Goal: Task Accomplishment & Management: Complete application form

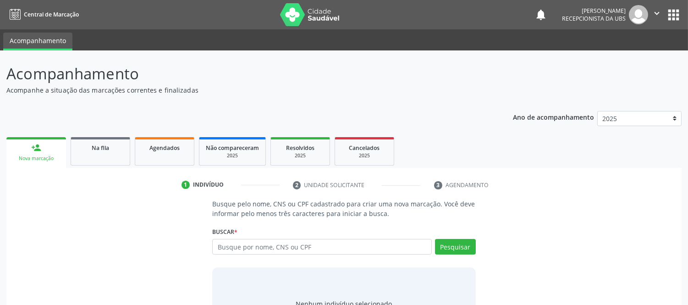
scroll to position [48, 0]
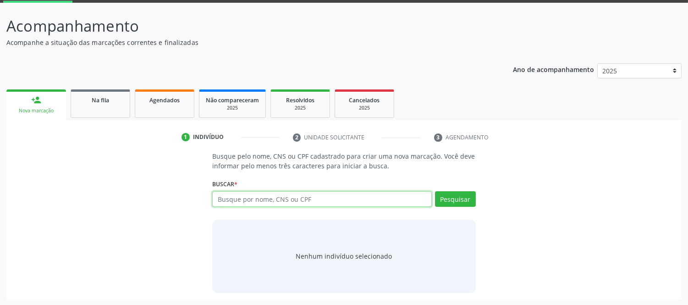
click at [318, 196] on input "text" at bounding box center [321, 199] width 219 height 16
type input "e"
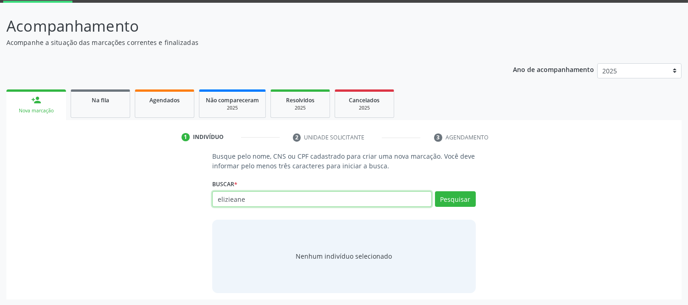
type input "elizieane"
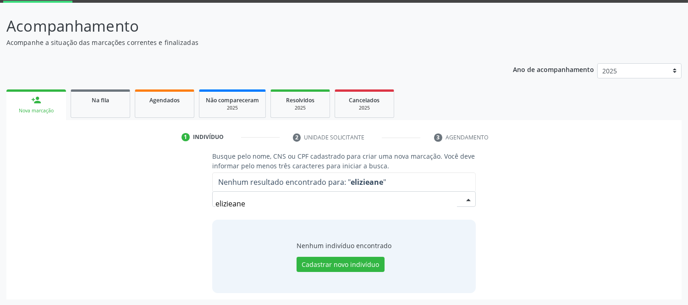
click at [272, 205] on input "elizieane" at bounding box center [336, 203] width 241 height 18
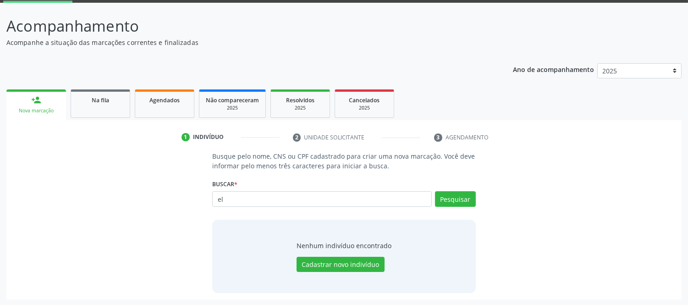
type input "e"
click at [287, 194] on input "text" at bounding box center [321, 199] width 219 height 16
type input "[PERSON_NAME]"
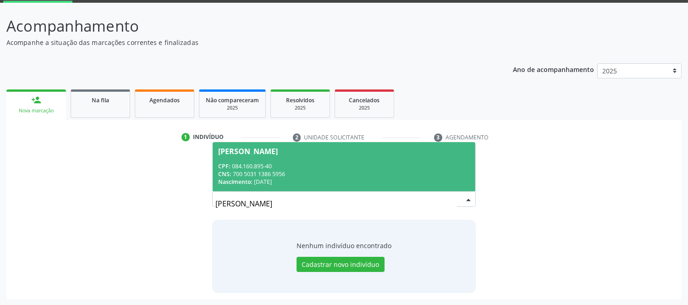
click at [260, 172] on div "CNS: 700 5031 1386 5956" at bounding box center [343, 174] width 251 height 8
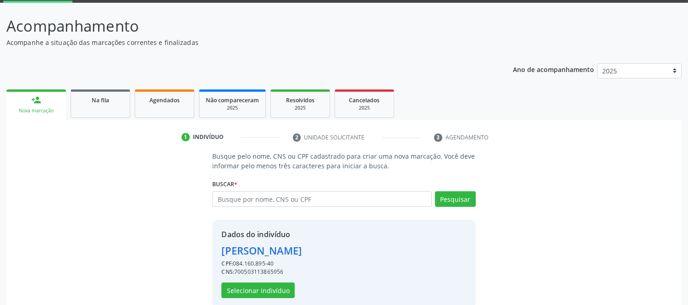
scroll to position [62, 0]
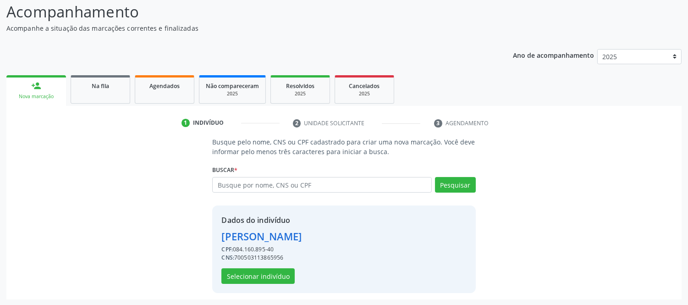
click at [233, 248] on span "CPF:" at bounding box center [226, 249] width 11 height 8
drag, startPoint x: 237, startPoint y: 255, endPoint x: 291, endPoint y: 260, distance: 54.3
click at [291, 264] on div "Dados do indivíduo [PERSON_NAME] CPF: 084.160.895-40 CNS: 700503113865956 Selec…" at bounding box center [261, 249] width 80 height 69
drag, startPoint x: 235, startPoint y: 257, endPoint x: 293, endPoint y: 258, distance: 57.3
click at [293, 258] on div "CNS: 700503113865956" at bounding box center [261, 258] width 80 height 8
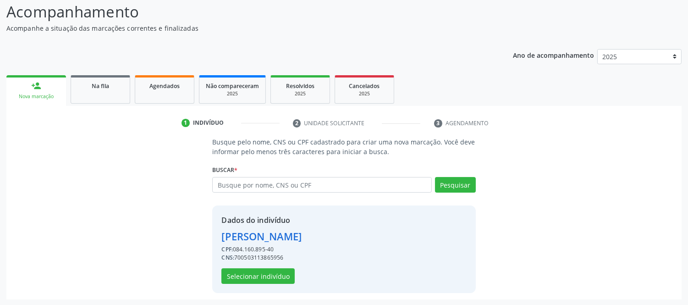
copy div "700503113865956"
click at [103, 85] on span "Na fila" at bounding box center [100, 86] width 17 height 8
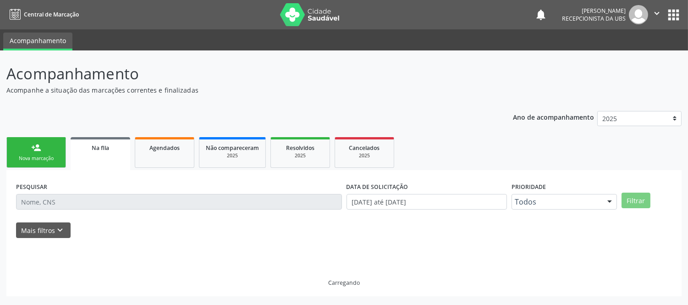
scroll to position [0, 0]
click at [40, 229] on button "Mais filtros keyboard_arrow_down" at bounding box center [43, 230] width 55 height 16
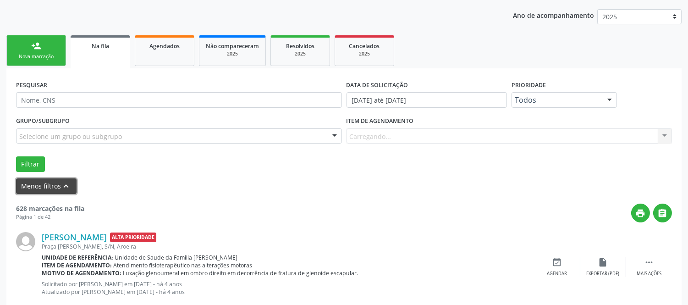
scroll to position [153, 0]
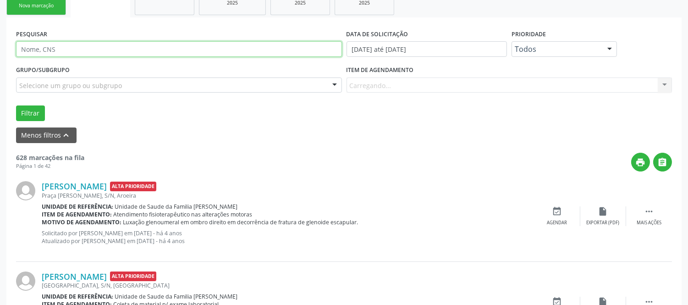
paste input "700503113865956"
type input "700503113865956"
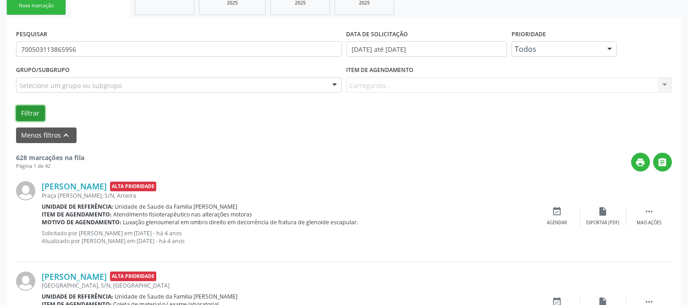
click at [31, 110] on button "Filtrar" at bounding box center [30, 113] width 29 height 16
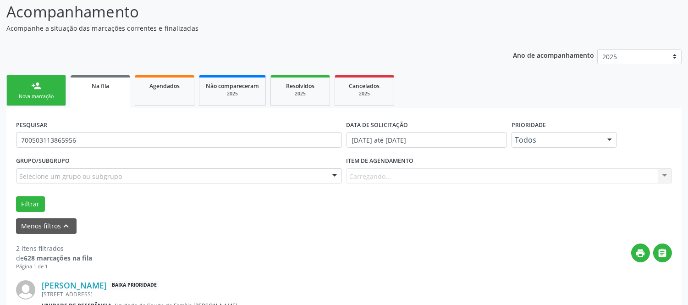
scroll to position [11, 0]
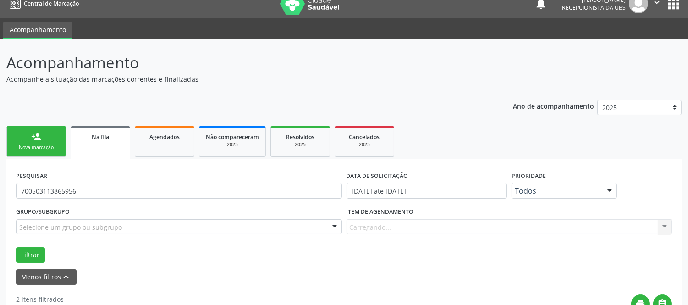
click at [40, 141] on link "person_add Nova marcação" at bounding box center [36, 141] width 60 height 31
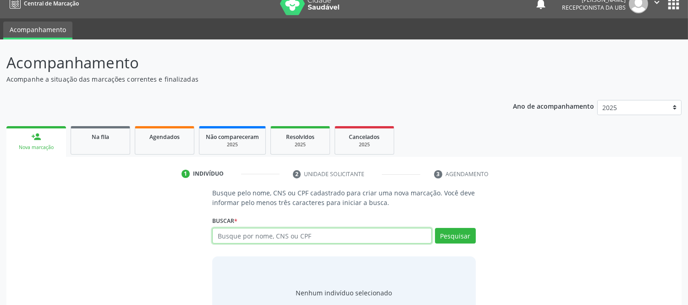
paste input "700503113865956"
type input "700503113865956"
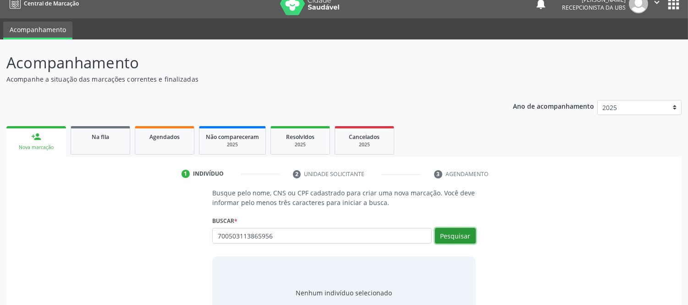
click at [461, 234] on button "Pesquisar" at bounding box center [455, 236] width 41 height 16
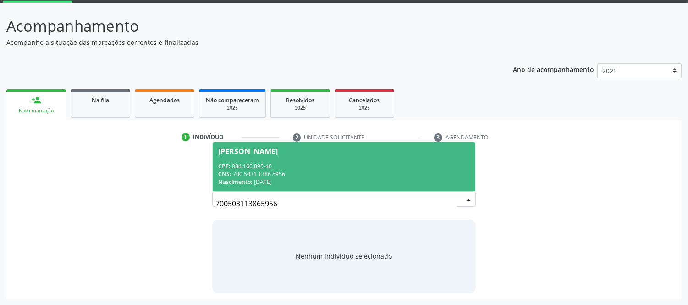
click at [254, 164] on div "CPF: 084.160.895-40" at bounding box center [343, 166] width 251 height 8
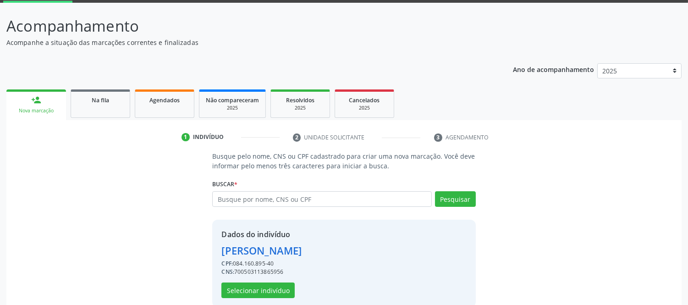
scroll to position [62, 0]
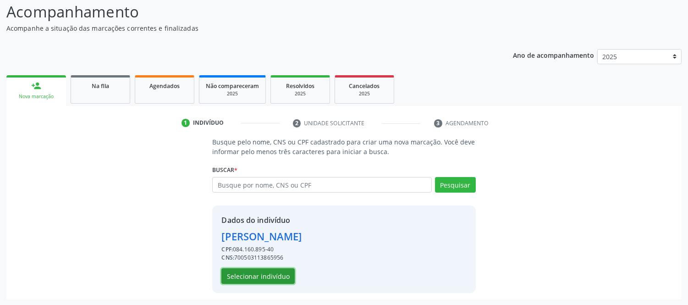
click at [263, 276] on button "Selecionar indivíduo" at bounding box center [257, 276] width 73 height 16
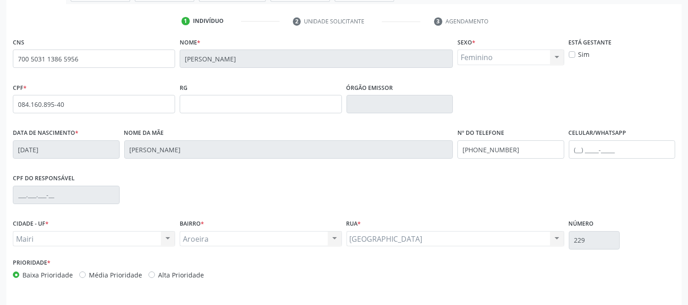
scroll to position [191, 0]
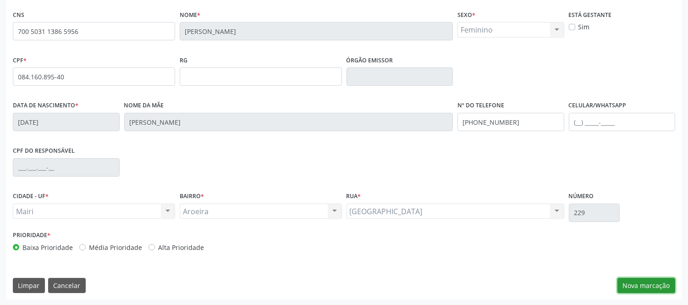
click at [669, 285] on button "Nova marcação" at bounding box center [647, 286] width 58 height 16
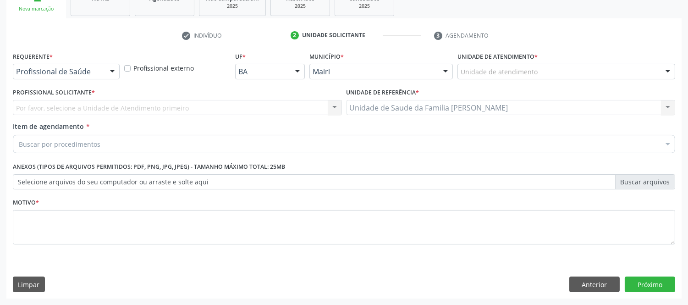
scroll to position [149, 0]
click at [673, 71] on div at bounding box center [668, 73] width 14 height 16
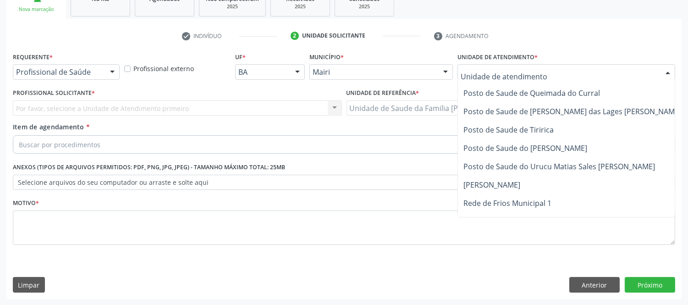
scroll to position [696, 0]
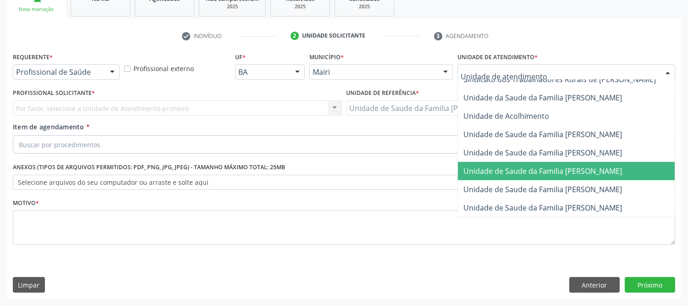
click at [581, 166] on span "Unidade de Saude da Familia [PERSON_NAME]" at bounding box center [543, 171] width 159 height 10
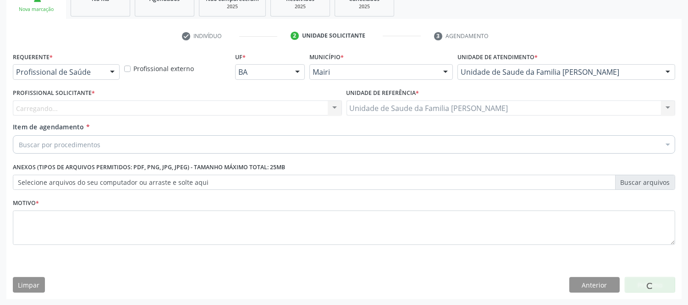
click at [103, 109] on div "Carregando... Nenhum resultado encontrado para: " " Não há nenhuma opção para s…" at bounding box center [177, 108] width 329 height 16
click at [102, 108] on div "Carregando... Nenhum resultado encontrado para: " " Não há nenhuma opção para s…" at bounding box center [177, 108] width 329 height 16
click at [57, 110] on div "Carregando... Nenhum resultado encontrado para: " " Não há nenhuma opção para s…" at bounding box center [177, 108] width 329 height 16
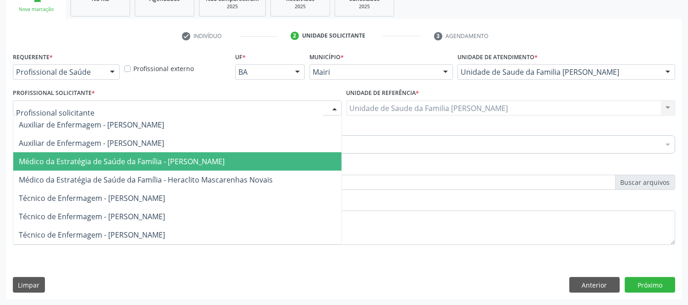
click at [186, 160] on span "Médico da Estratégia de Saúde da Família - [PERSON_NAME]" at bounding box center [122, 161] width 206 height 10
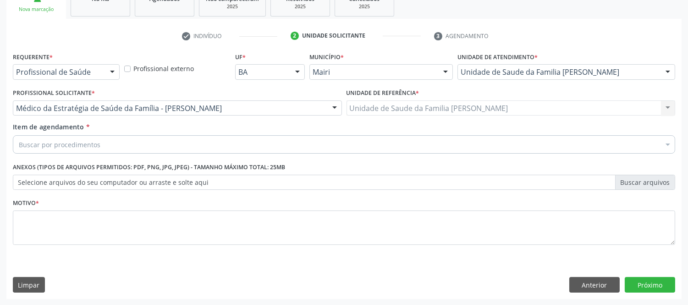
click at [166, 141] on div "Buscar por procedimentos" at bounding box center [344, 144] width 663 height 18
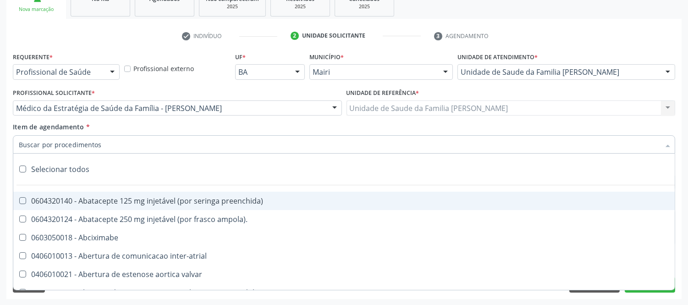
click at [89, 150] on input "Item de agendamento *" at bounding box center [340, 144] width 642 height 18
click at [94, 147] on input "Item de agendamento *" at bounding box center [340, 144] width 642 height 18
type input "#"
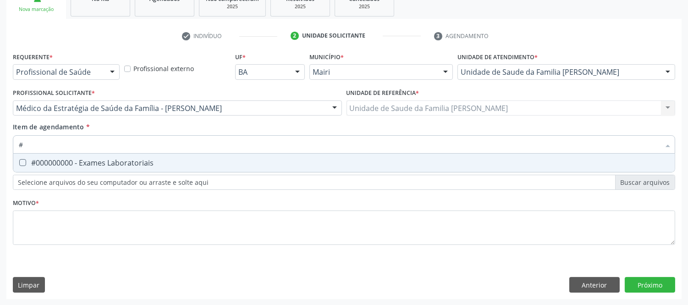
click at [74, 159] on div "#000000000 - Exames Laboratoriais" at bounding box center [344, 162] width 651 height 7
checkbox Laboratoriais "true"
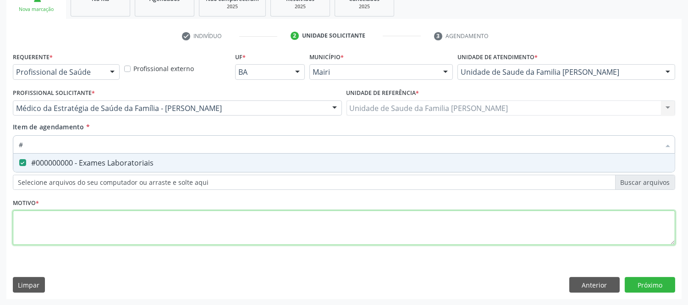
click at [63, 219] on div "Requerente * Profissional de Saúde Profissional de Saúde Paciente Nenhum result…" at bounding box center [344, 154] width 663 height 208
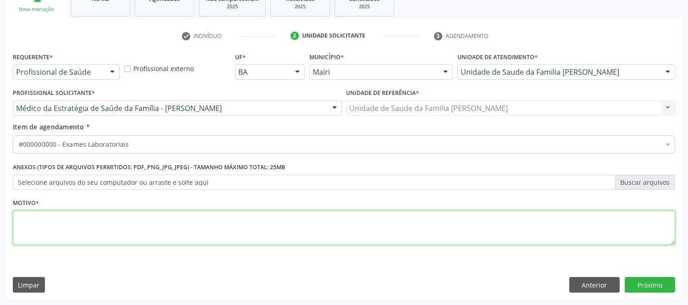
click at [67, 226] on textarea at bounding box center [344, 227] width 663 height 35
type textarea "avaliaçao"
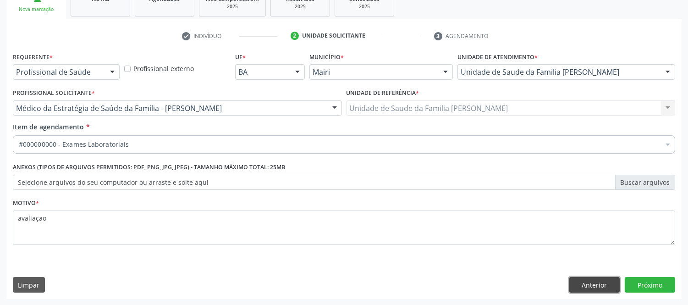
click at [580, 280] on button "Anterior" at bounding box center [595, 285] width 50 height 16
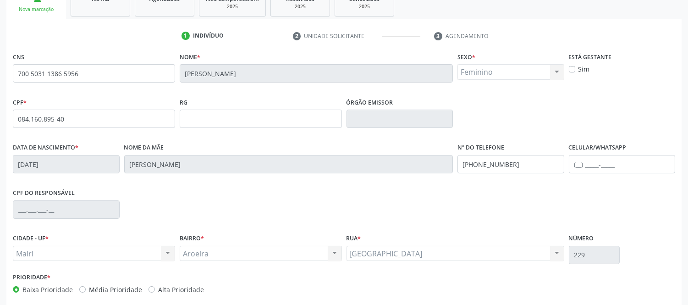
scroll to position [191, 0]
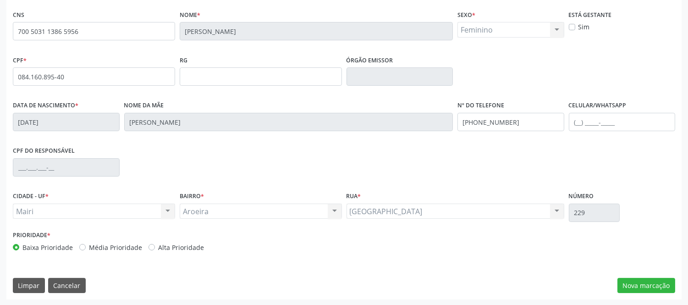
click at [154, 246] on div "Alta Prioridade" at bounding box center [176, 248] width 55 height 10
click at [152, 246] on div "Alta Prioridade" at bounding box center [176, 248] width 55 height 10
click at [158, 246] on label "Alta Prioridade" at bounding box center [181, 248] width 46 height 10
click at [150, 246] on input "Alta Prioridade" at bounding box center [152, 247] width 6 height 8
radio input "true"
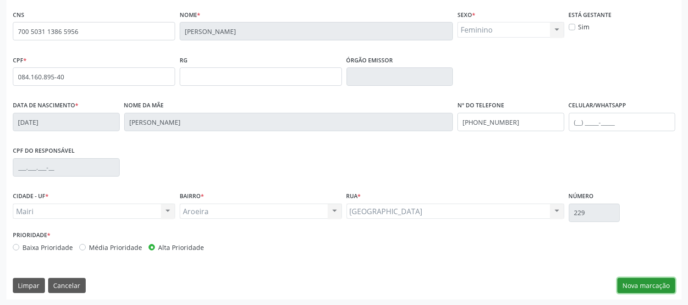
click at [652, 281] on button "Nova marcação" at bounding box center [647, 286] width 58 height 16
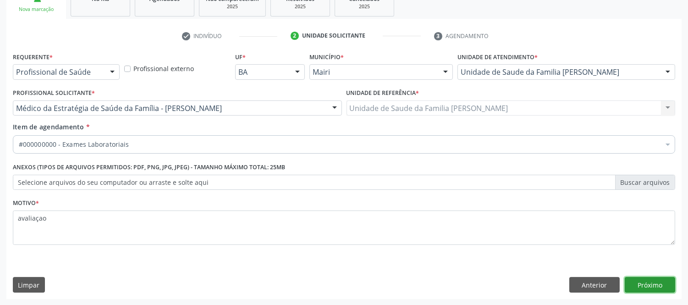
click at [652, 281] on button "Próximo" at bounding box center [650, 285] width 50 height 16
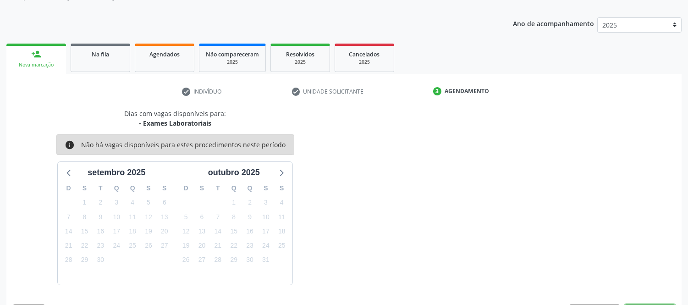
scroll to position [121, 0]
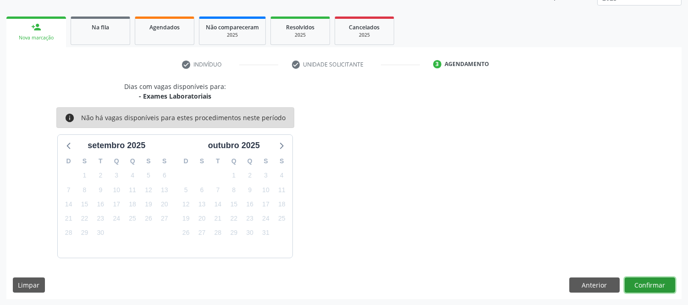
click at [652, 281] on button "Confirmar" at bounding box center [650, 285] width 50 height 16
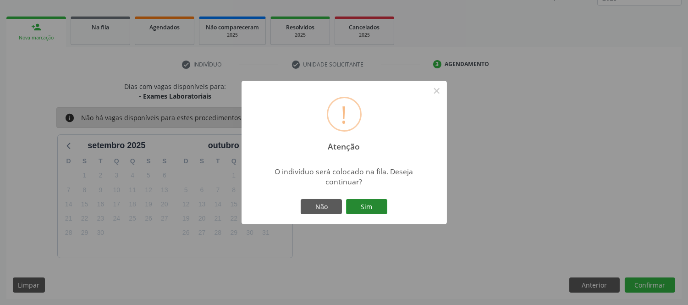
click at [381, 202] on button "Sim" at bounding box center [366, 207] width 41 height 16
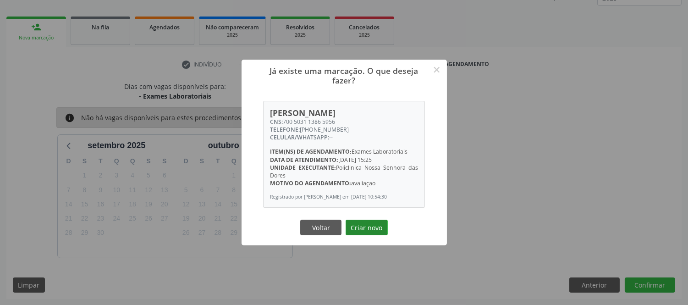
click at [367, 230] on button "Criar novo" at bounding box center [367, 228] width 42 height 16
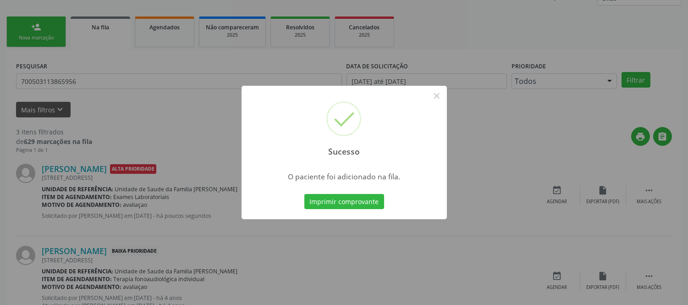
scroll to position [0, 0]
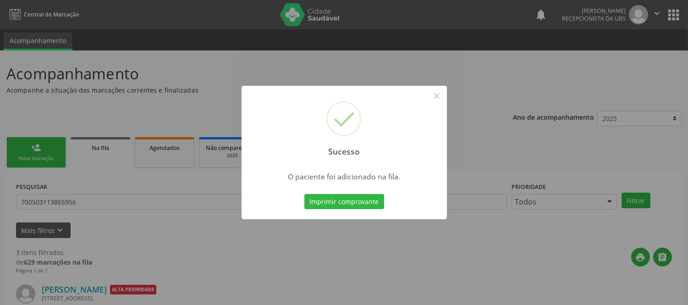
click at [338, 68] on div "Sucesso × O paciente foi adicionado na fila. Imprimir comprovante Cancel" at bounding box center [344, 152] width 688 height 305
